Goal: Transaction & Acquisition: Subscribe to service/newsletter

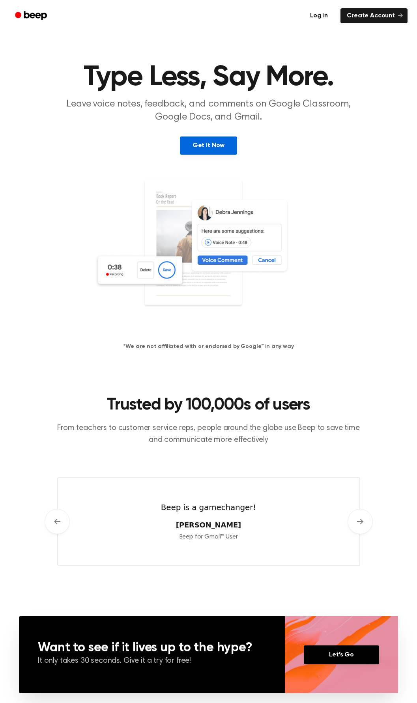
click at [202, 150] on link "Get It Now" at bounding box center [208, 146] width 57 height 18
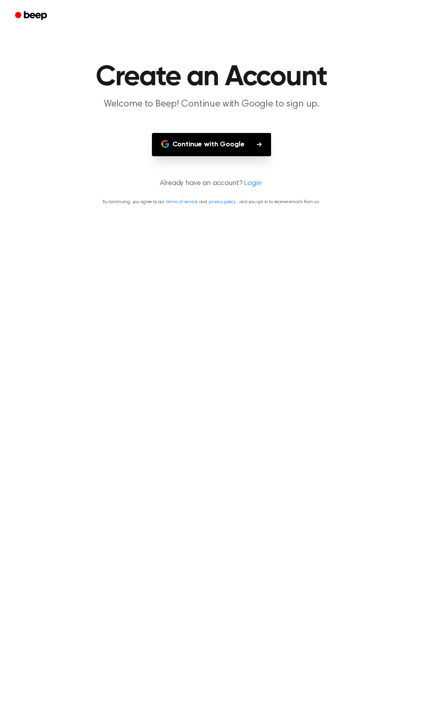
click at [204, 144] on button "Continue with Google" at bounding box center [212, 144] width 120 height 23
click at [221, 147] on button "Continue with Google" at bounding box center [212, 144] width 120 height 23
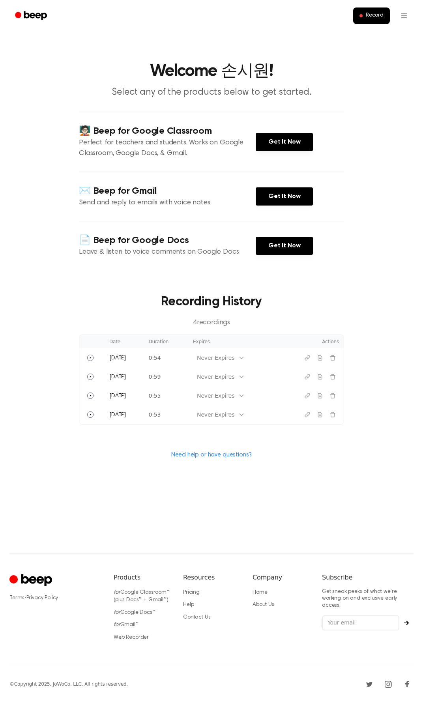
drag, startPoint x: 67, startPoint y: 72, endPoint x: 63, endPoint y: 76, distance: 5.3
click at [58, 76] on h1 "Welcome 손시원!" at bounding box center [211, 71] width 404 height 17
drag, startPoint x: 0, startPoint y: 243, endPoint x: -2, endPoint y: 265, distance: 21.4
click at [0, 265] on html "Record Welcome 손시원! Select any of the products below to get started. 🧑🏻‍🏫 Beep …" at bounding box center [211, 351] width 423 height 703
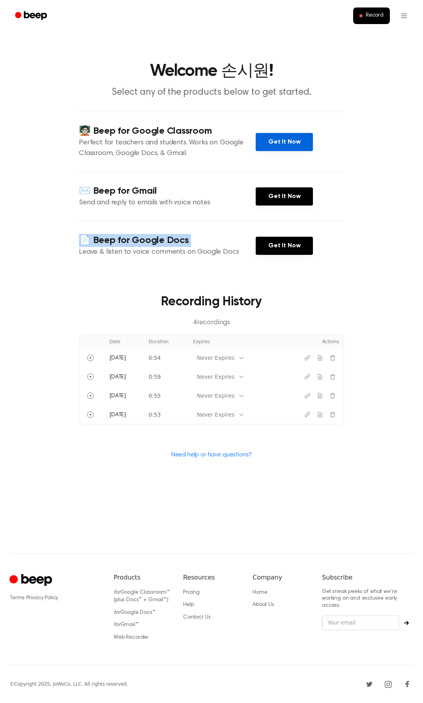
click at [283, 140] on link "Get It Now" at bounding box center [284, 142] width 57 height 18
